Goal: Task Accomplishment & Management: Use online tool/utility

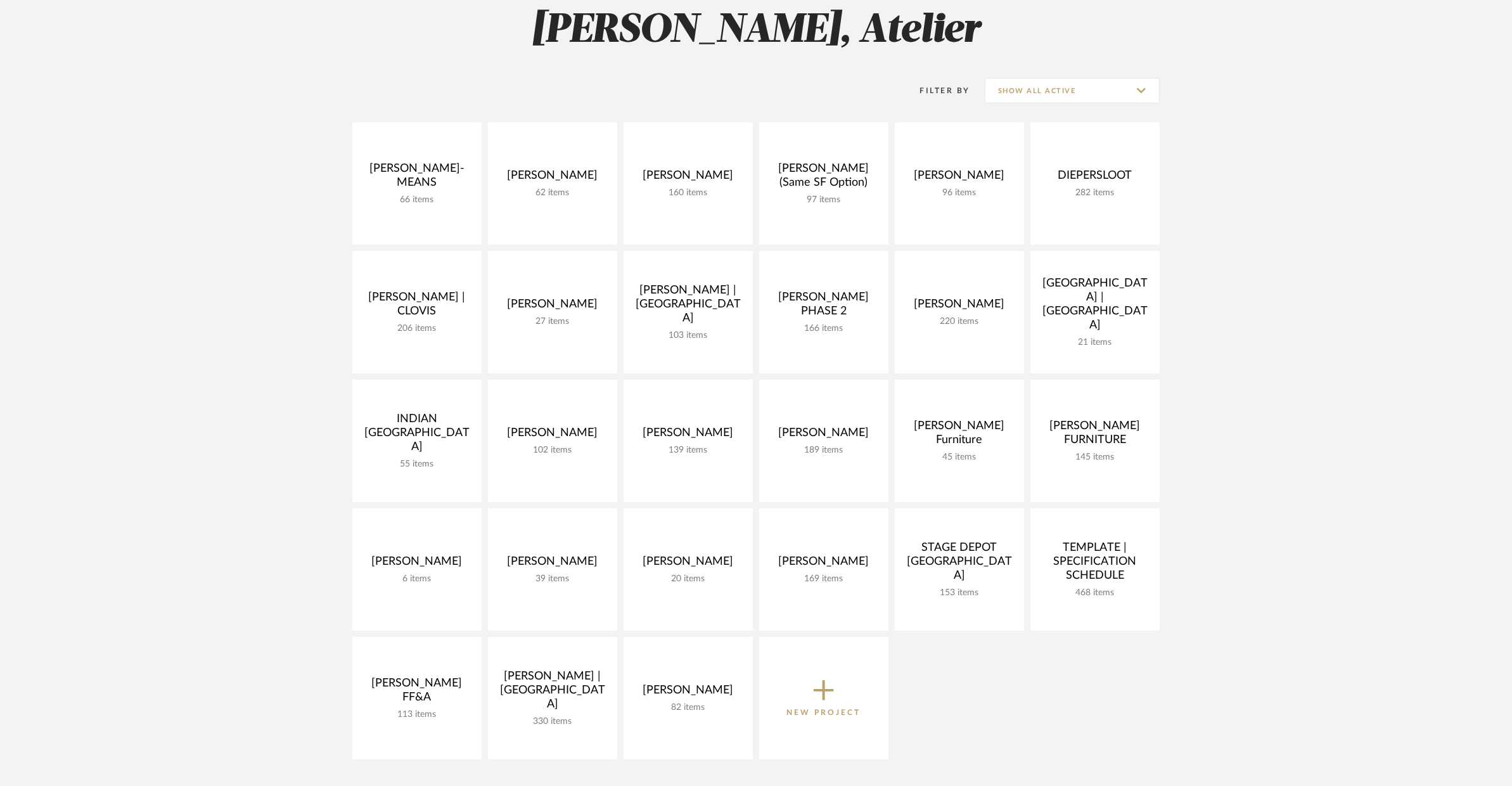
scroll to position [195, 0]
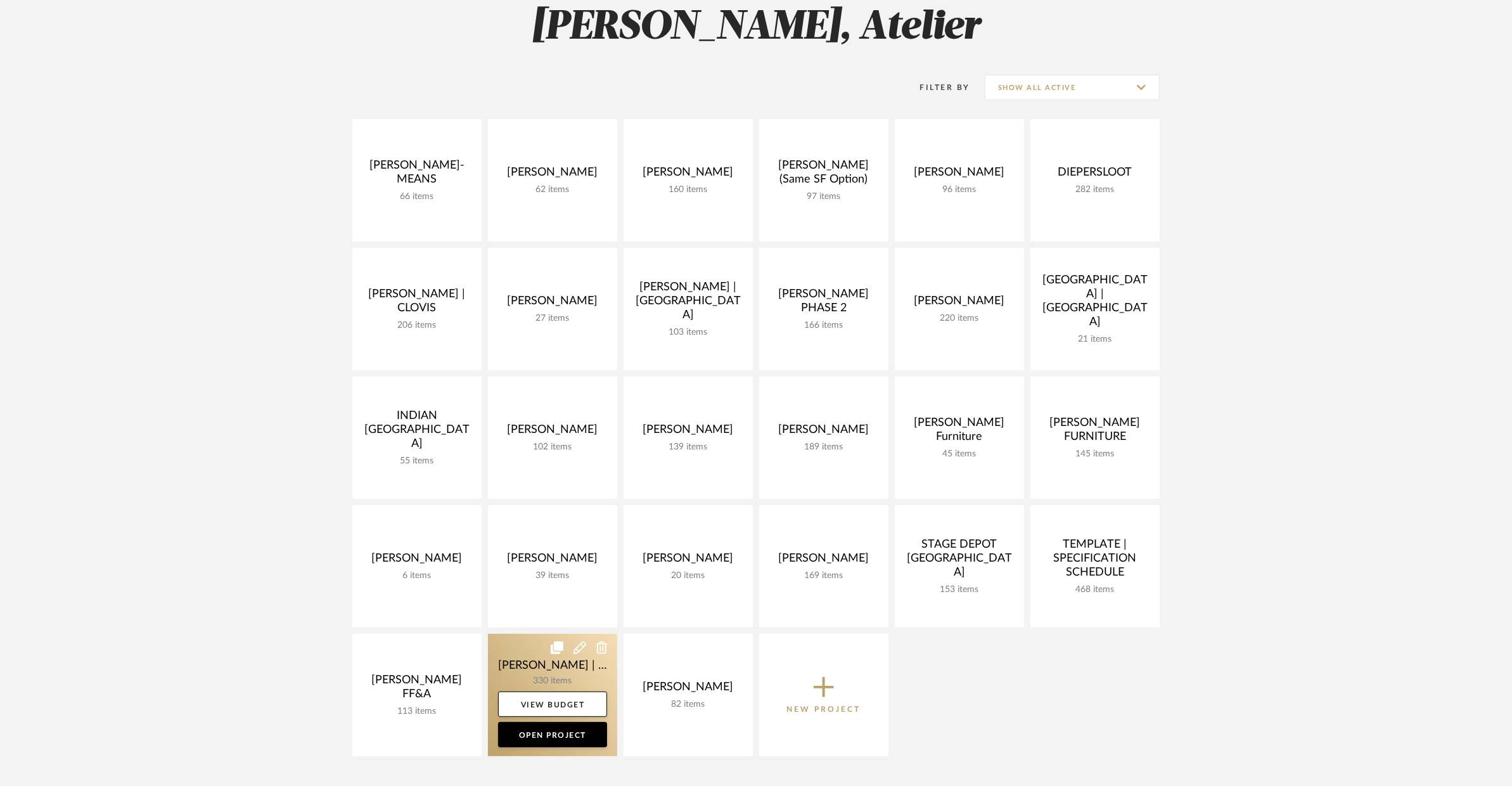
click at [495, 671] on link at bounding box center [553, 695] width 129 height 122
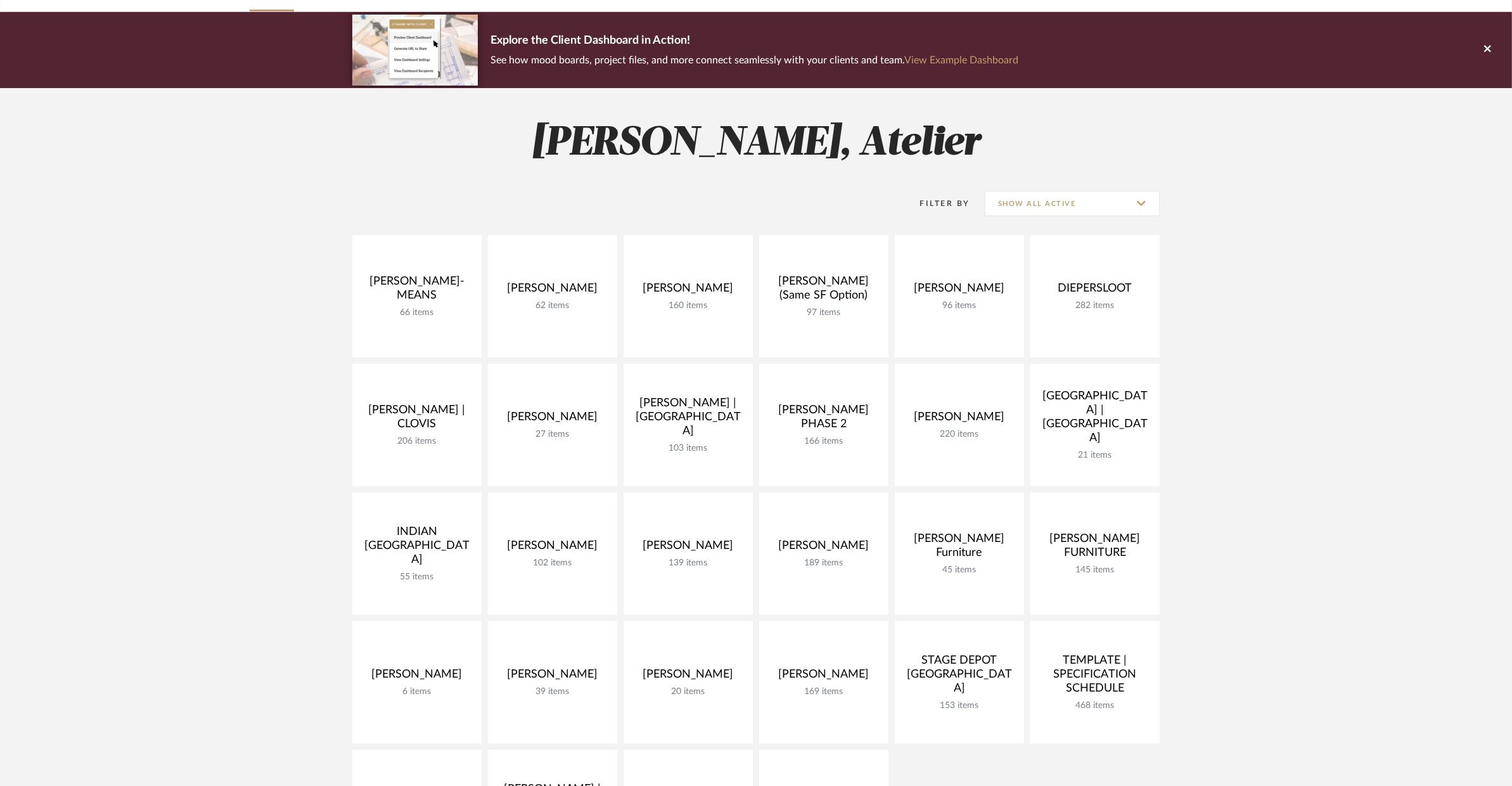
scroll to position [195, 0]
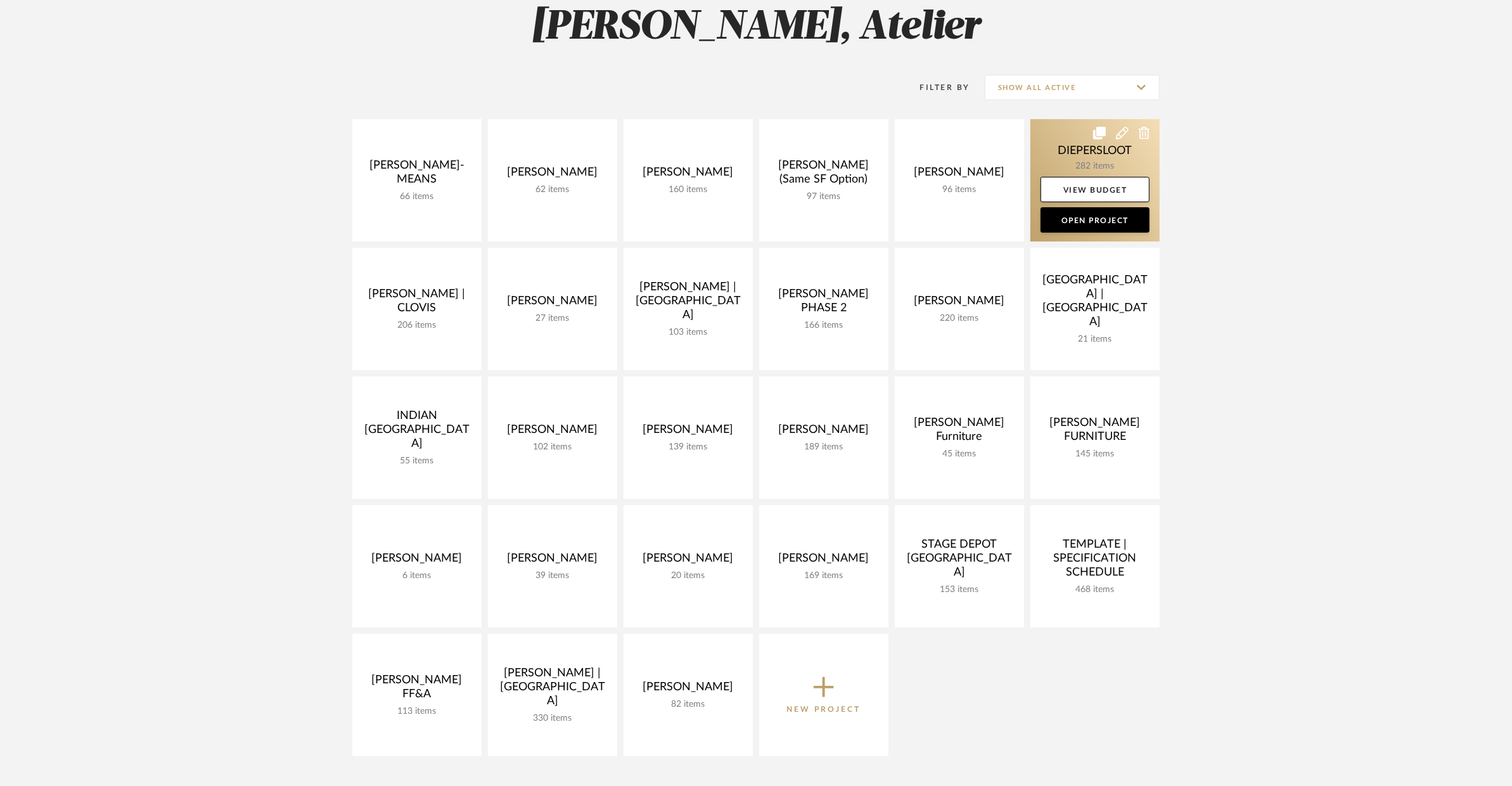
click at [1064, 154] on link at bounding box center [1095, 180] width 129 height 122
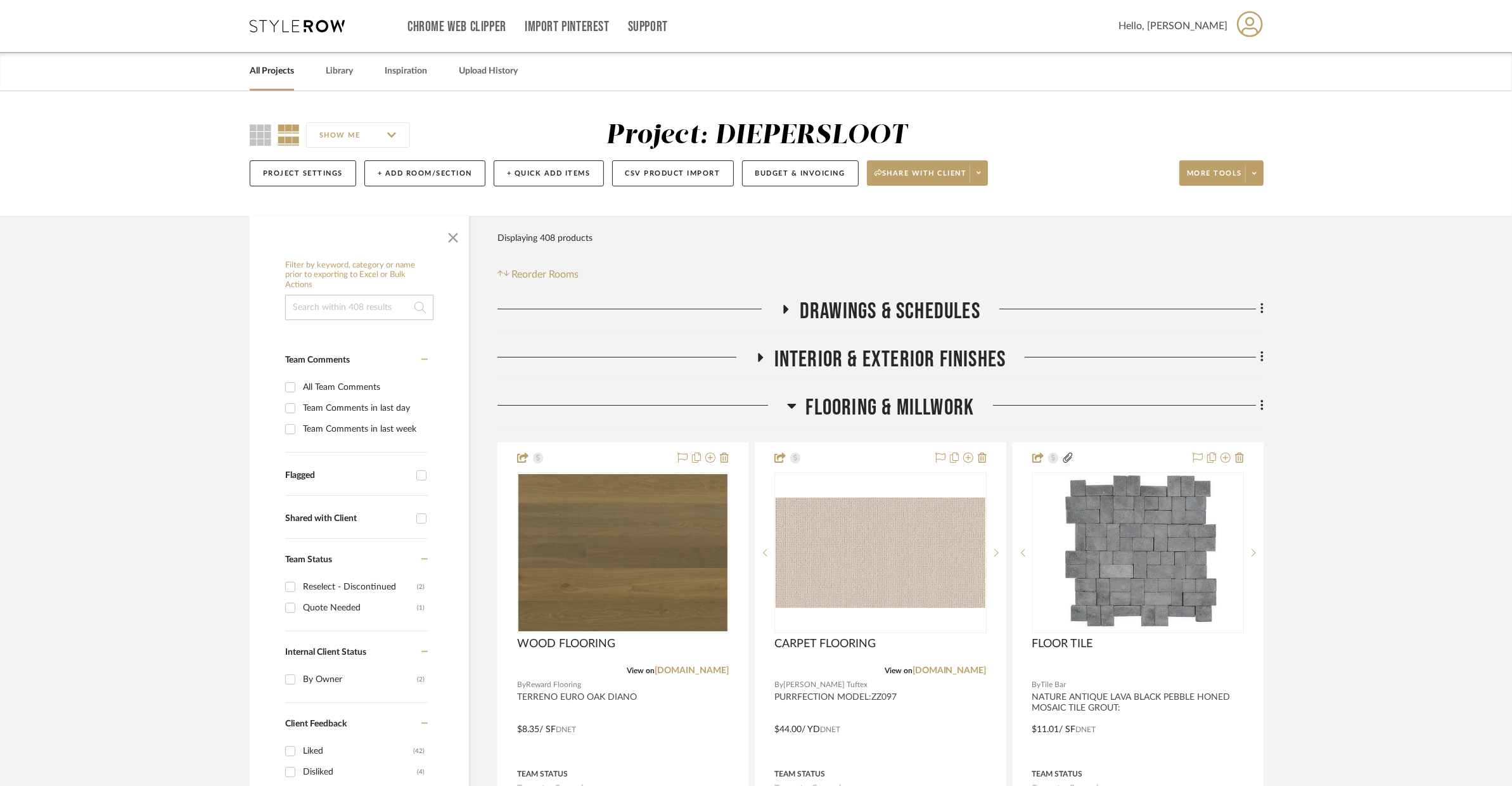
click at [853, 417] on span "Flooring & Millwork" at bounding box center [890, 408] width 169 height 28
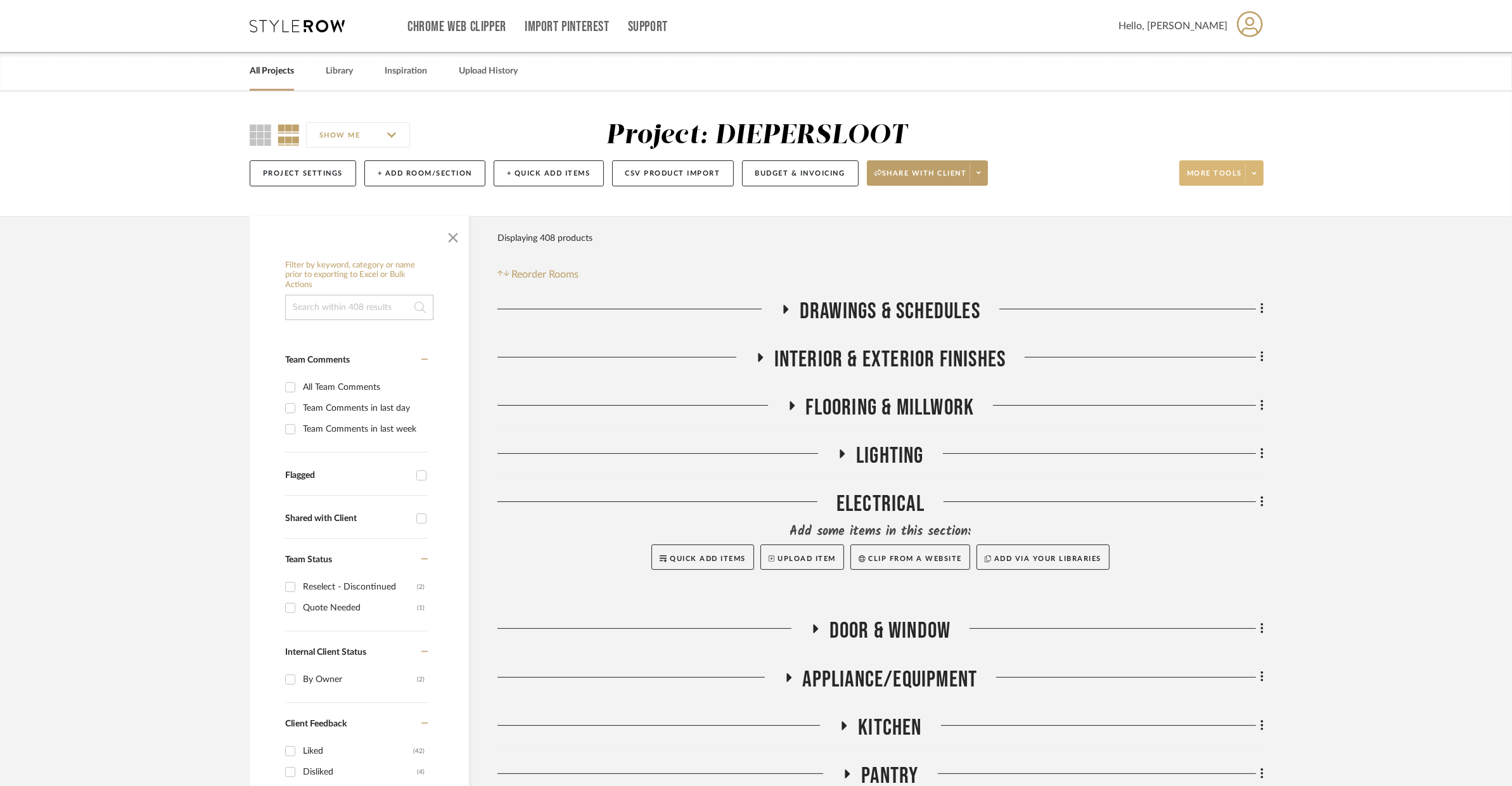
click at [1252, 172] on icon at bounding box center [1255, 173] width 4 height 7
click at [1231, 364] on span "Export To Excel" at bounding box center [1234, 361] width 82 height 10
click at [1250, 170] on span at bounding box center [1254, 173] width 18 height 19
click at [1252, 348] on button "Export To Excel" at bounding box center [1234, 360] width 107 height 31
